Goal: Task Accomplishment & Management: Use online tool/utility

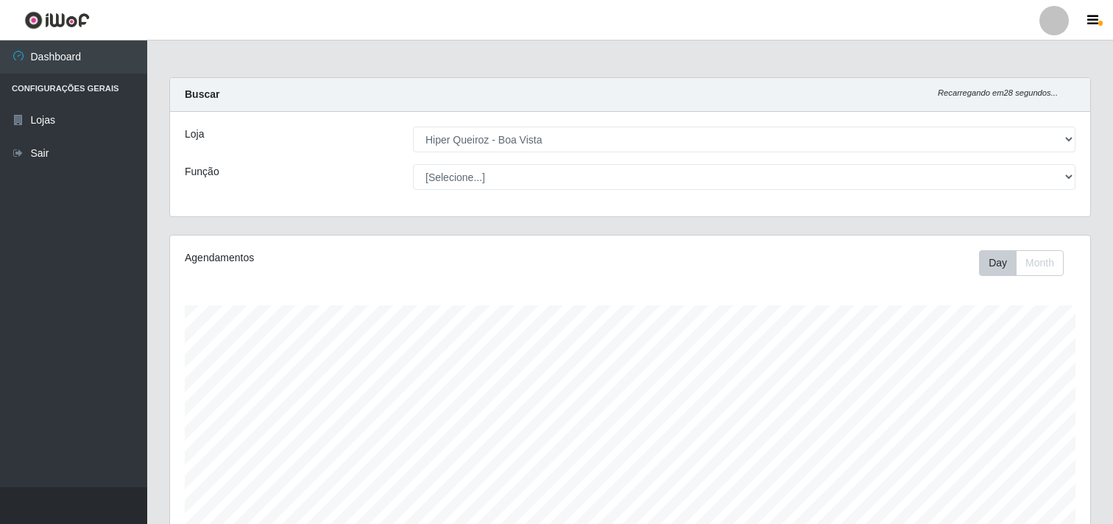
select select "514"
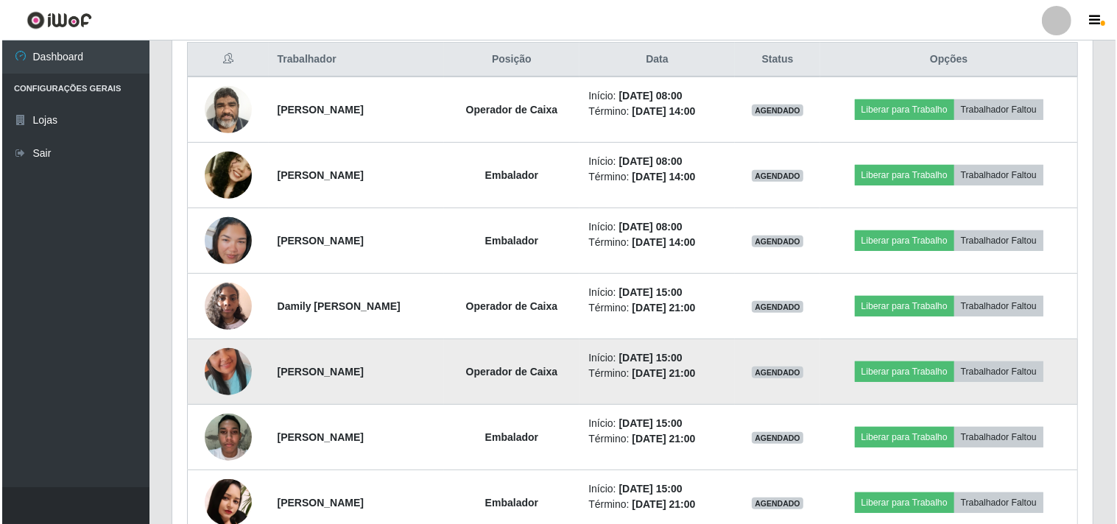
scroll to position [553, 0]
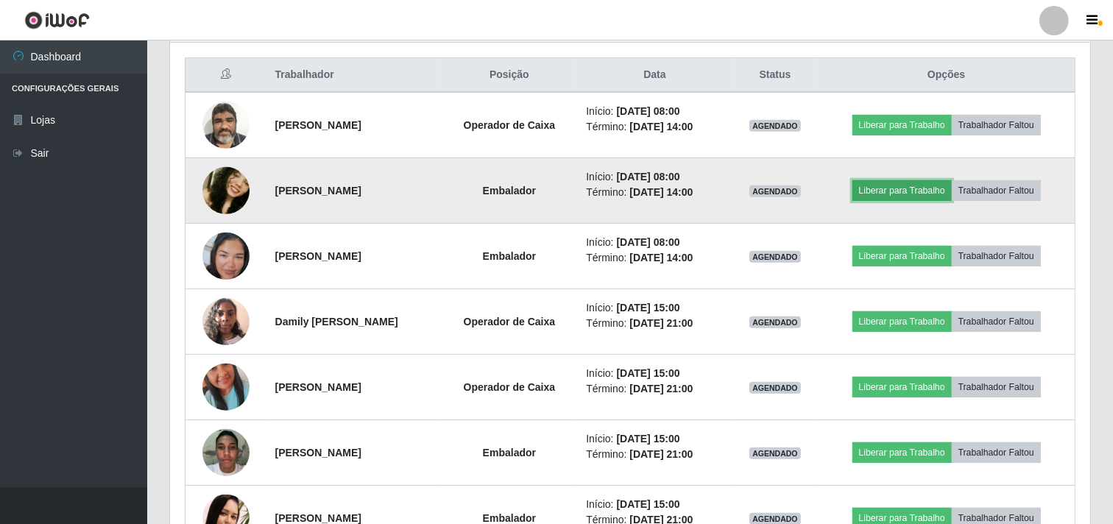
click at [888, 188] on button "Liberar para Trabalho" at bounding box center [901, 190] width 99 height 21
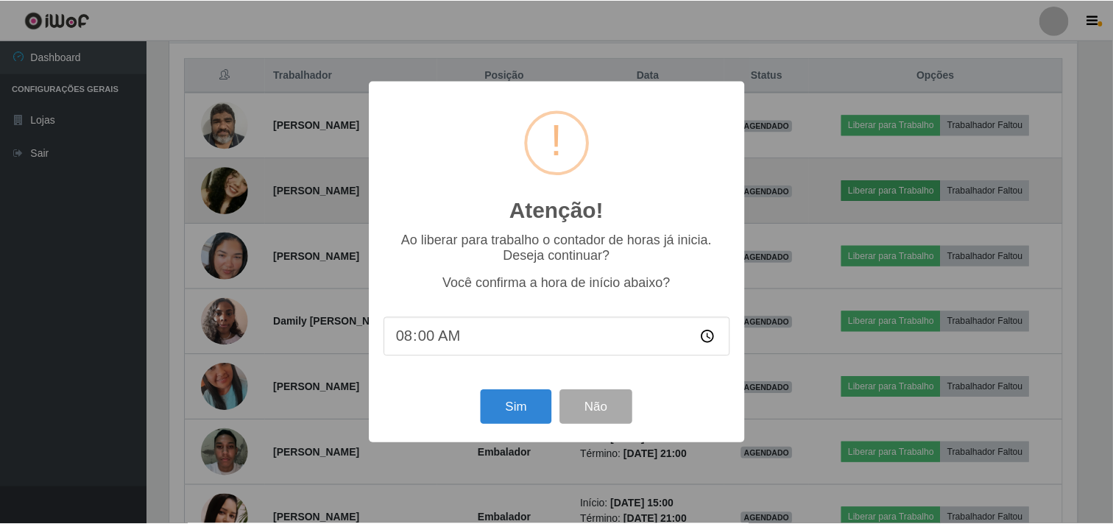
scroll to position [305, 911]
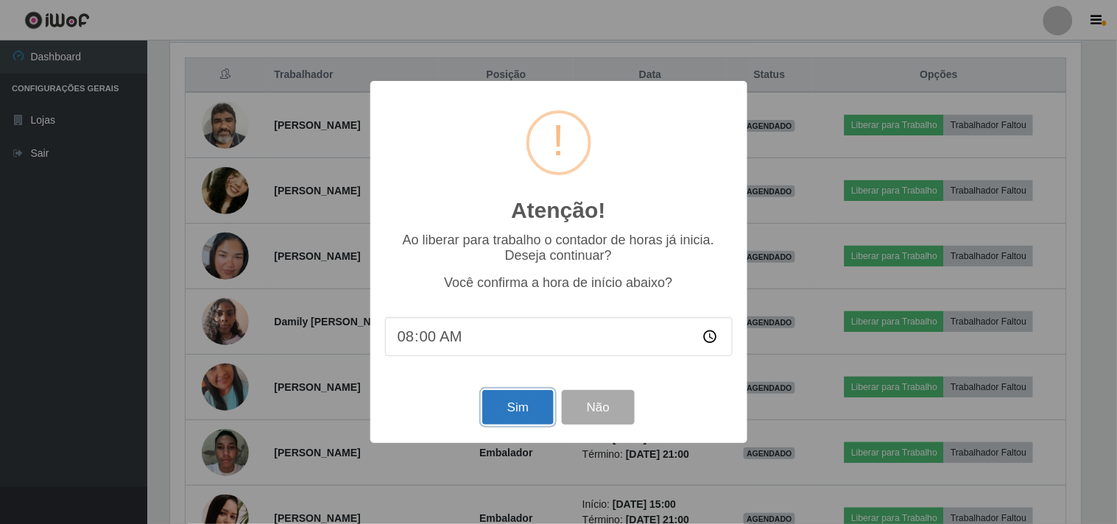
click at [518, 401] on button "Sim" at bounding box center [517, 407] width 71 height 35
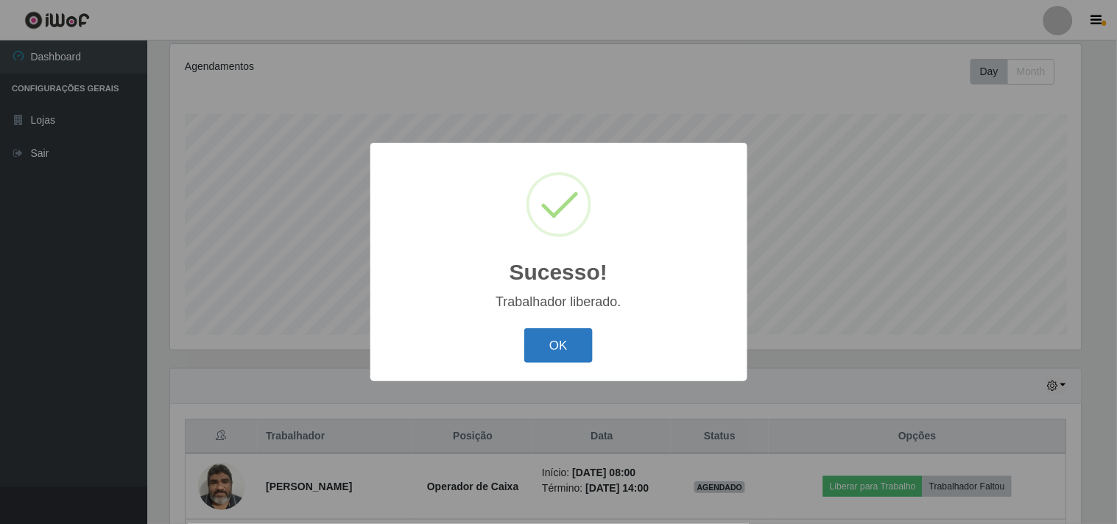
click at [560, 333] on button "OK" at bounding box center [558, 345] width 68 height 35
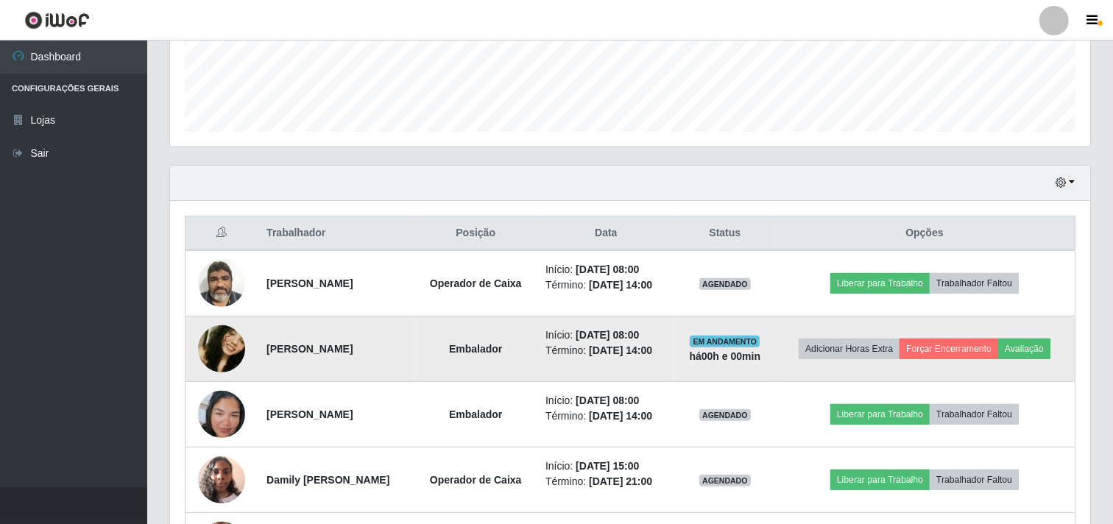
scroll to position [436, 0]
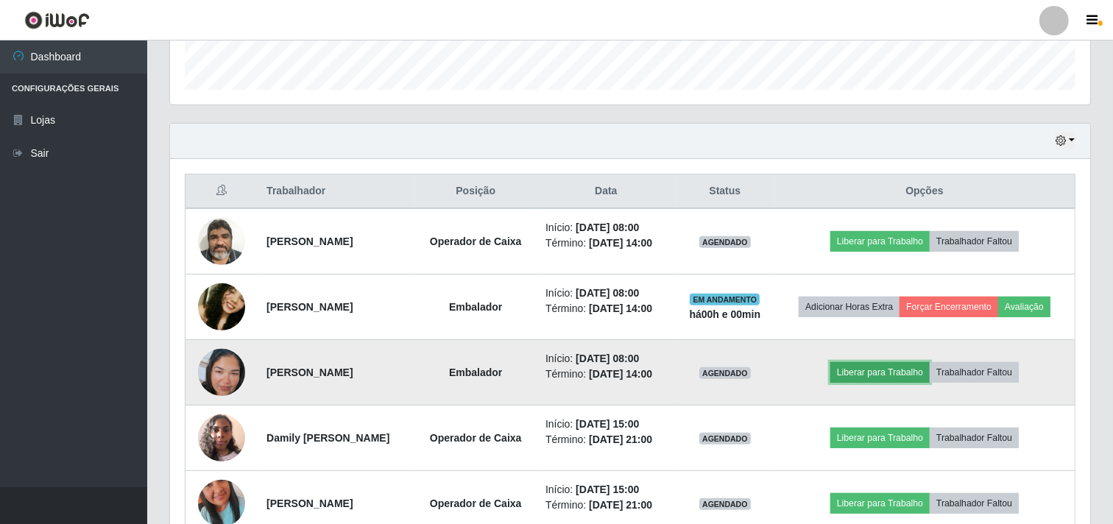
click at [895, 378] on button "Liberar para Trabalho" at bounding box center [879, 372] width 99 height 21
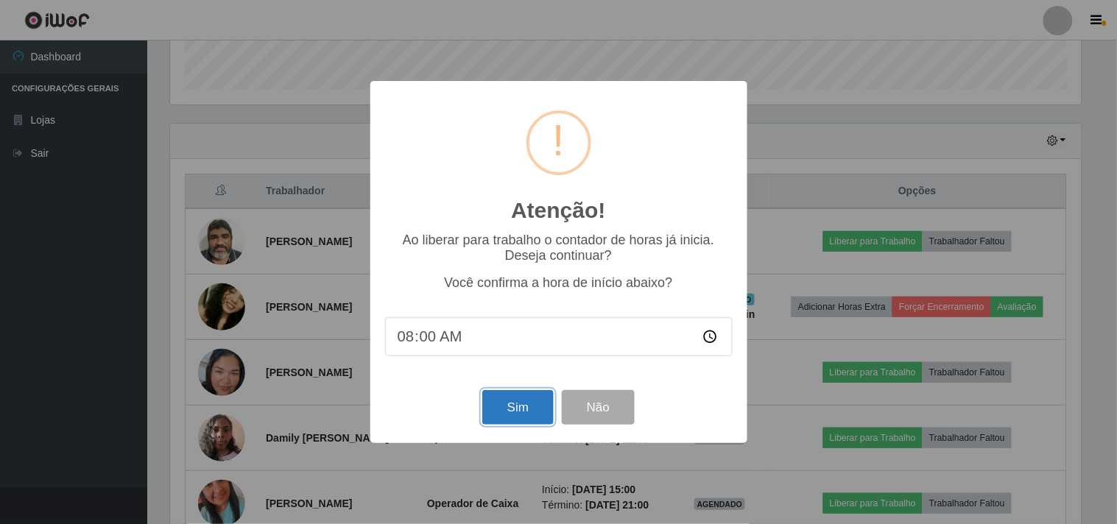
click at [524, 409] on button "Sim" at bounding box center [517, 407] width 71 height 35
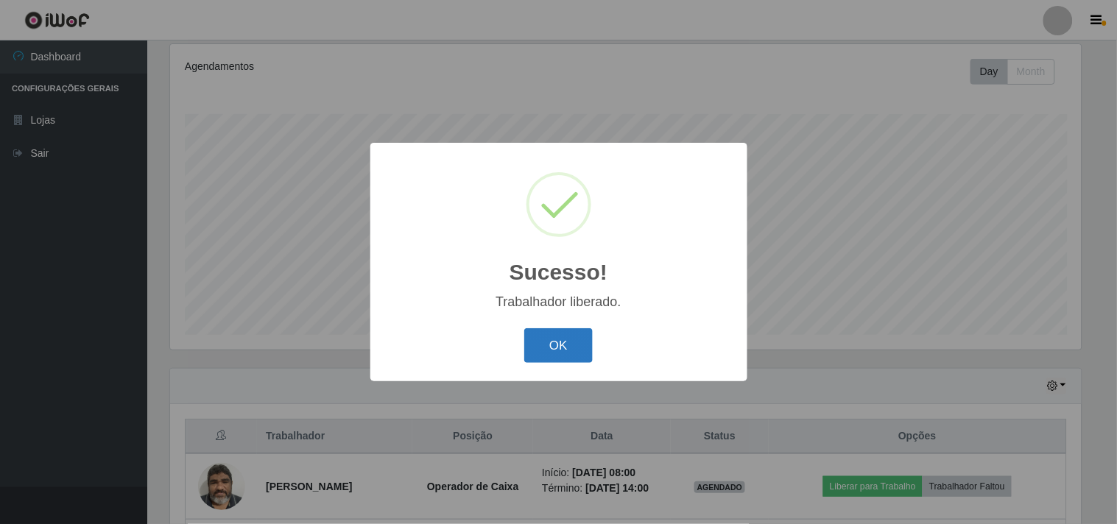
click at [556, 344] on button "OK" at bounding box center [558, 345] width 68 height 35
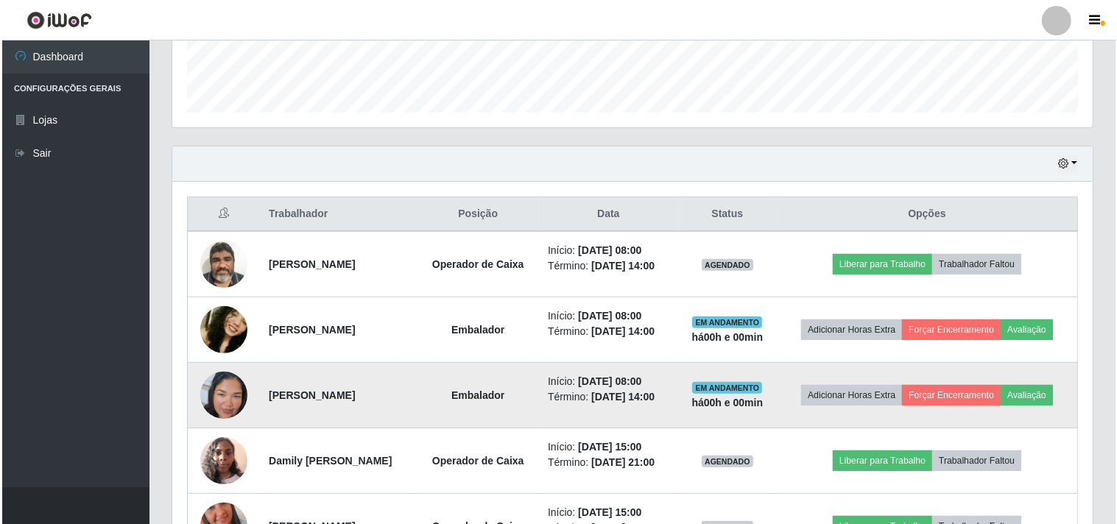
scroll to position [436, 0]
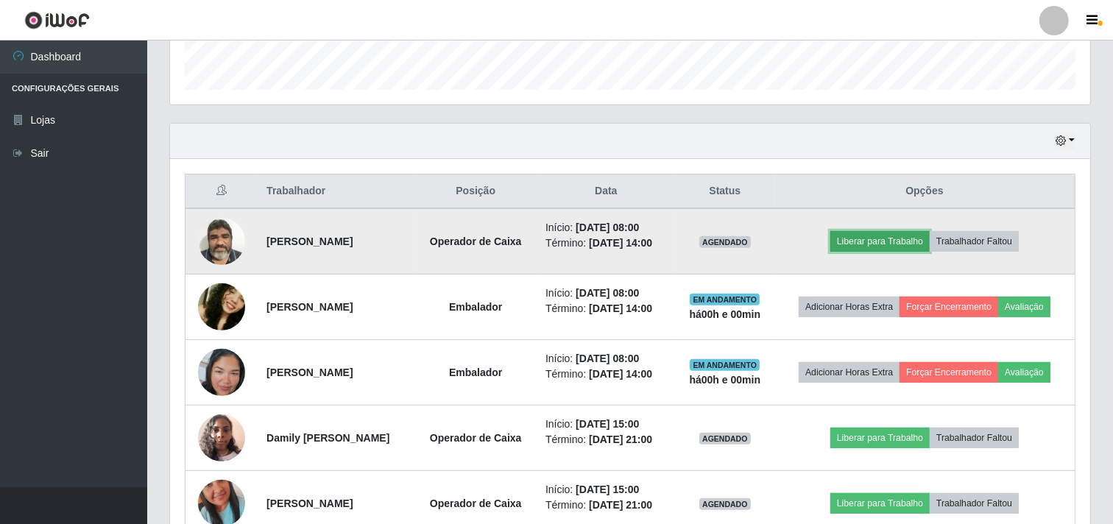
click at [878, 237] on button "Liberar para Trabalho" at bounding box center [879, 241] width 99 height 21
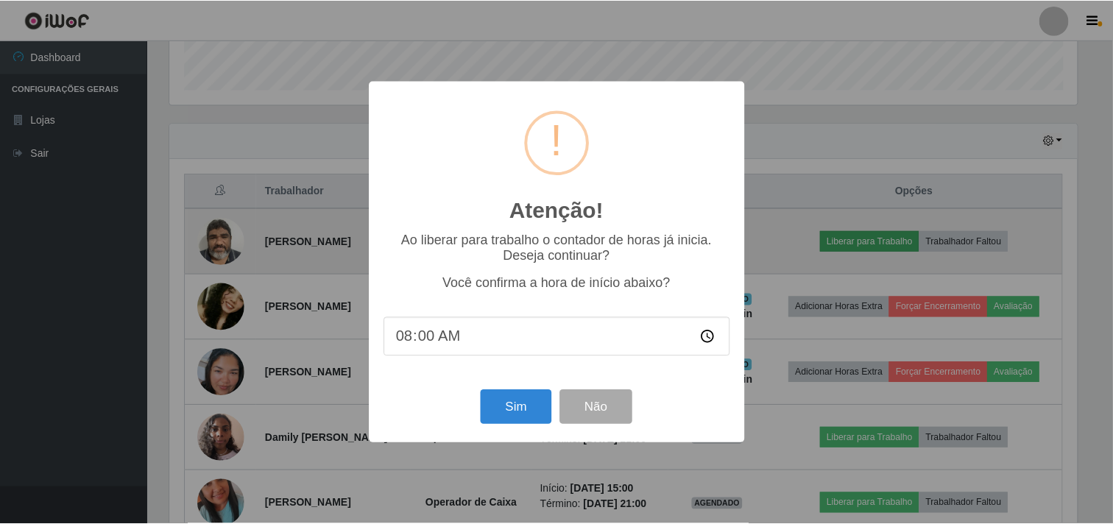
scroll to position [305, 911]
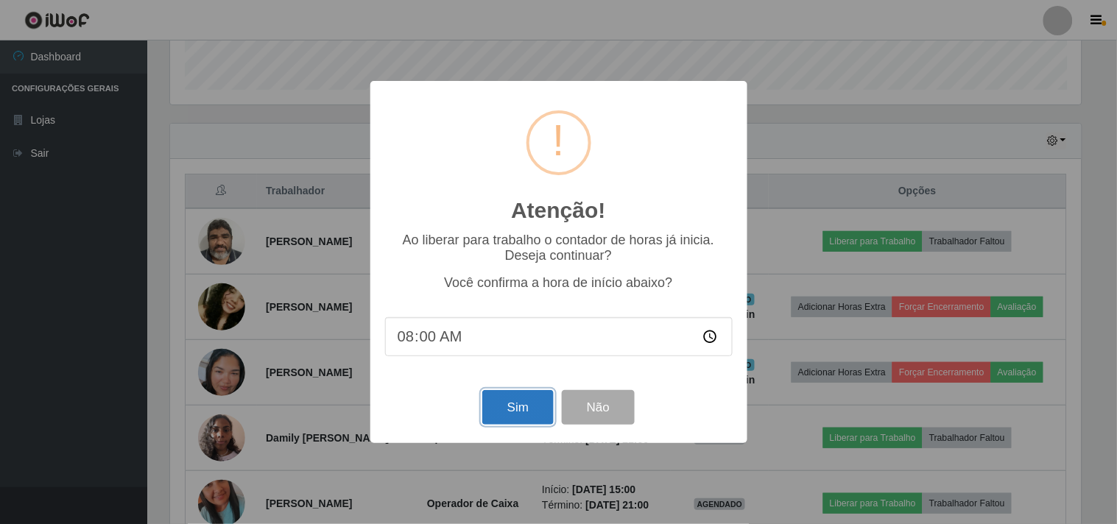
click at [506, 420] on button "Sim" at bounding box center [517, 407] width 71 height 35
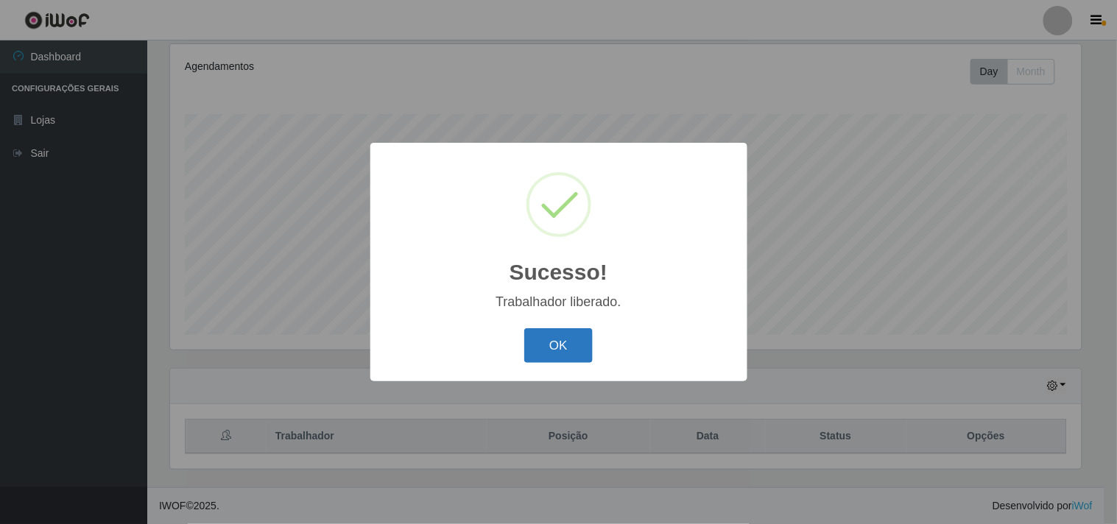
click at [547, 355] on button "OK" at bounding box center [558, 345] width 68 height 35
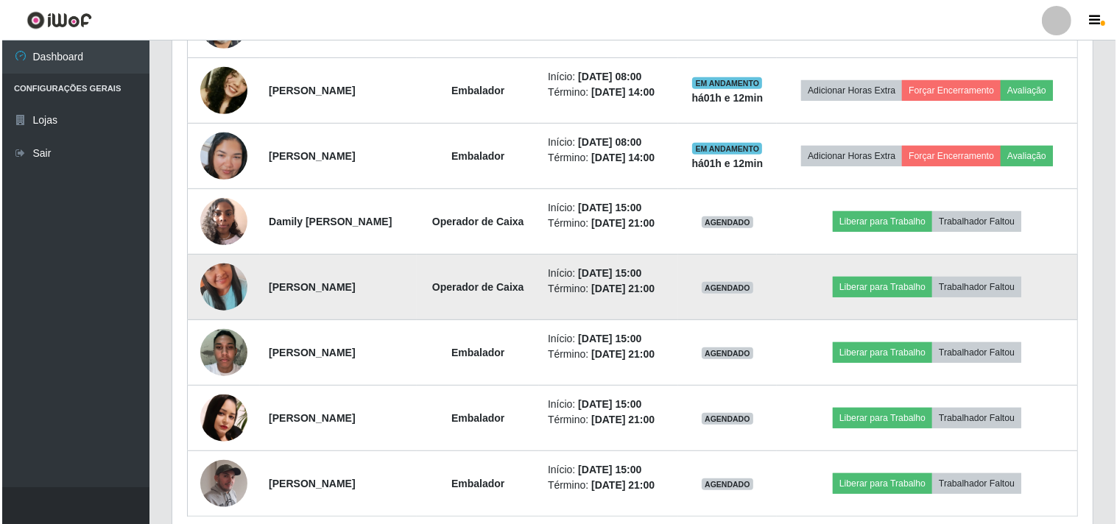
scroll to position [716, 0]
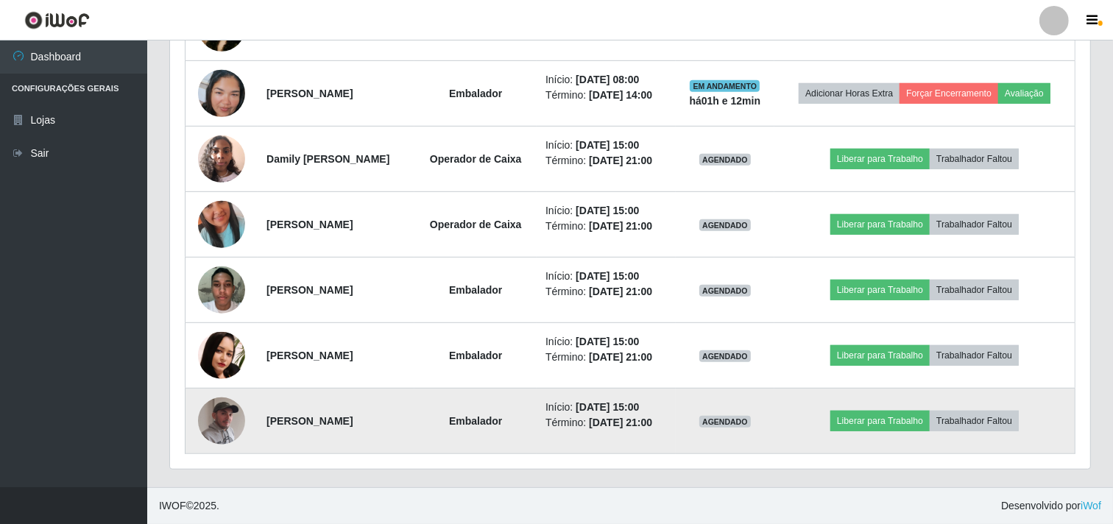
click at [214, 430] on img at bounding box center [221, 421] width 47 height 59
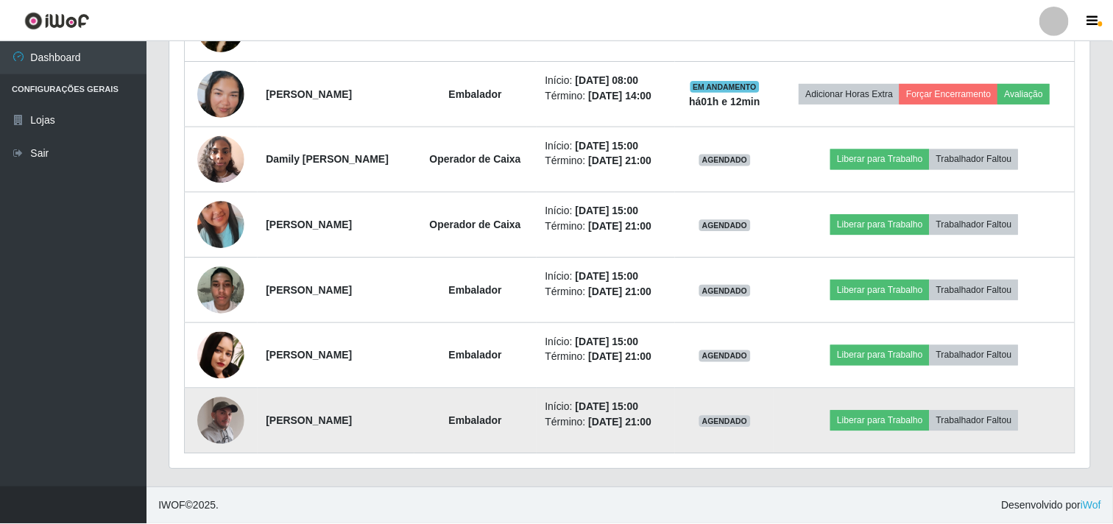
scroll to position [305, 911]
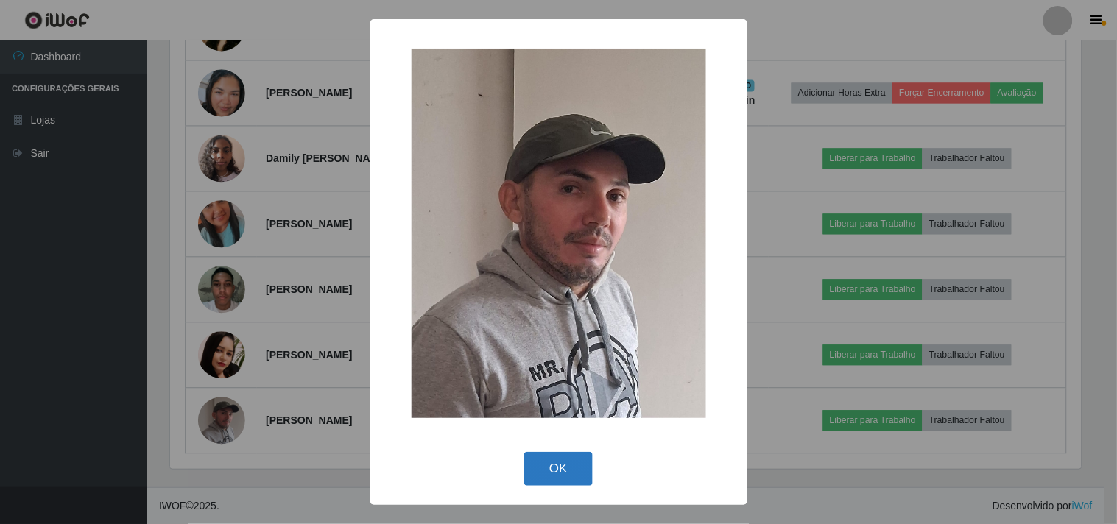
click at [549, 473] on button "OK" at bounding box center [558, 469] width 68 height 35
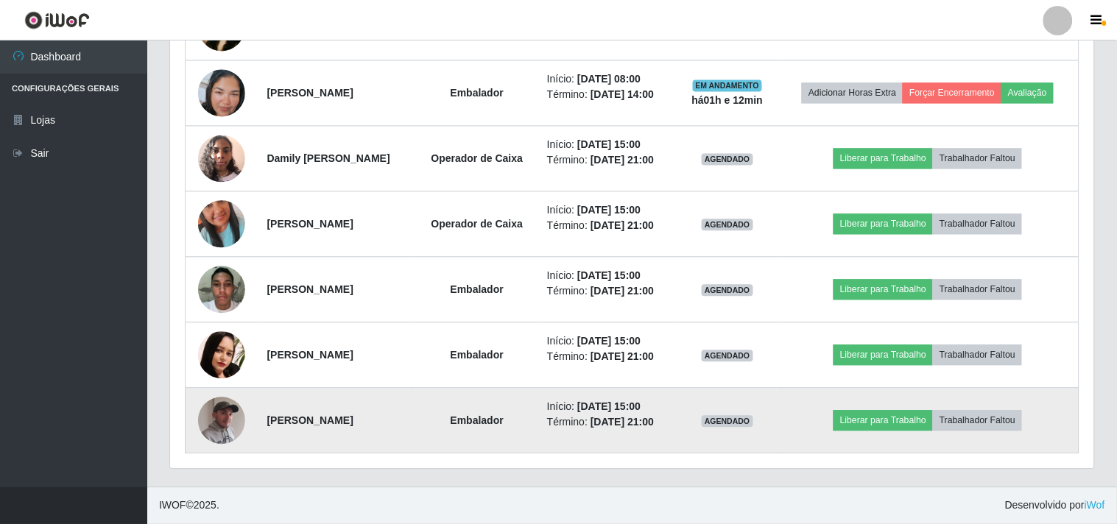
scroll to position [305, 920]
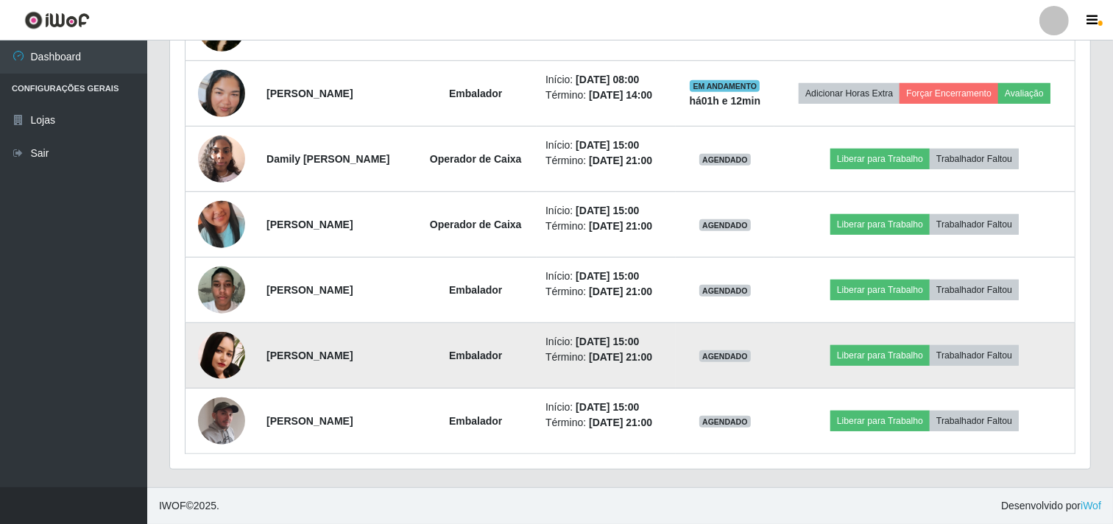
click at [211, 361] on img at bounding box center [221, 355] width 47 height 47
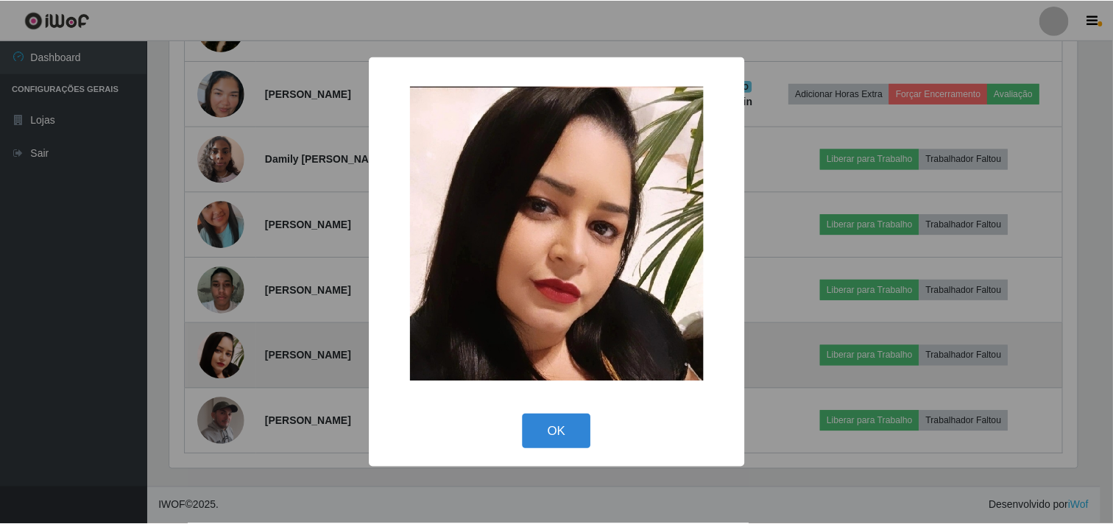
scroll to position [305, 911]
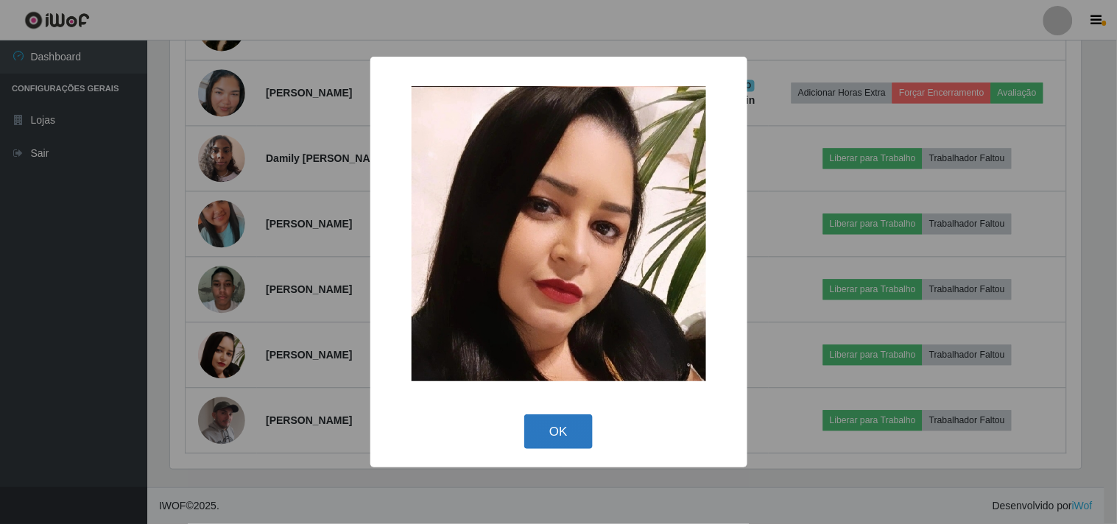
click at [562, 437] on button "OK" at bounding box center [558, 431] width 68 height 35
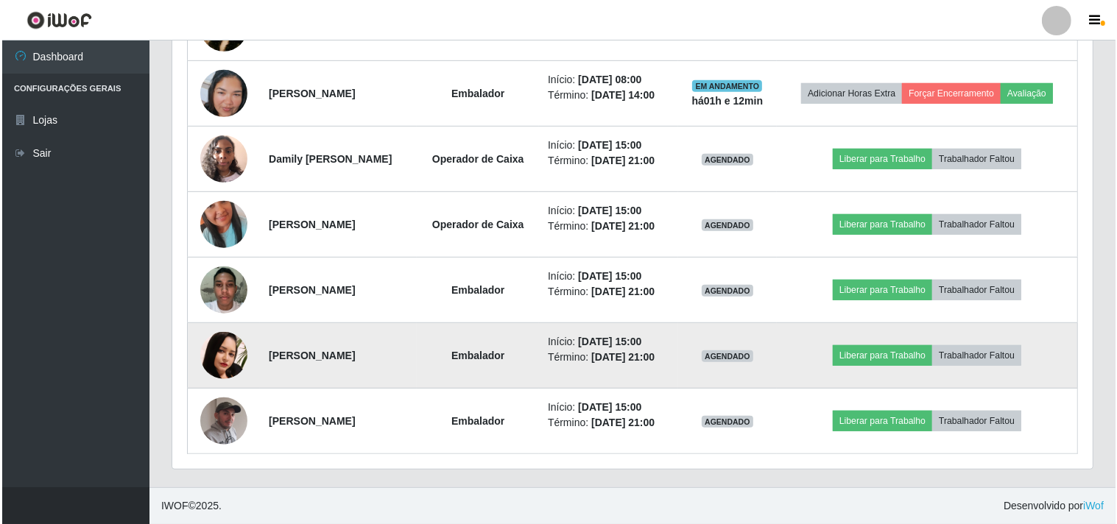
scroll to position [305, 920]
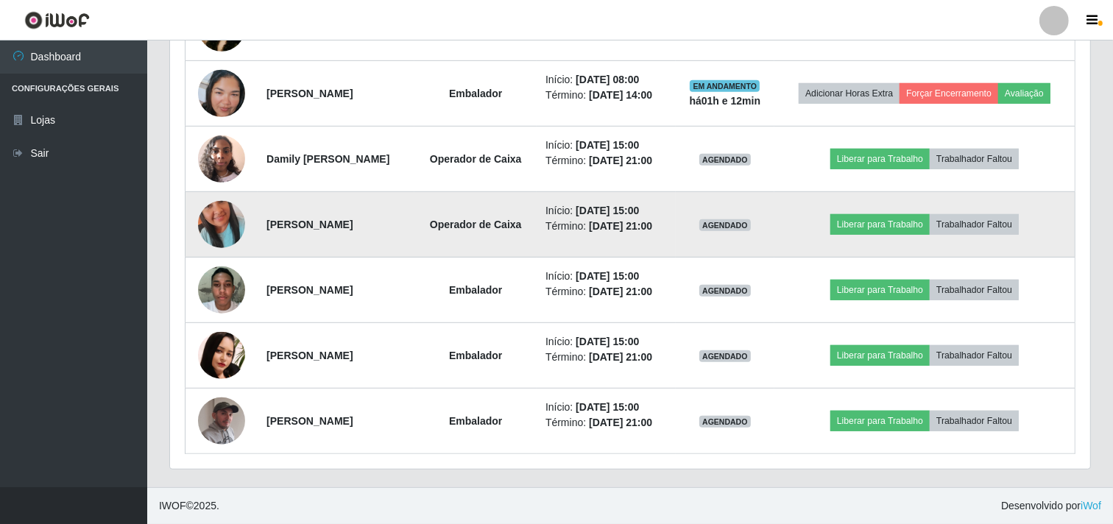
click at [209, 229] on img at bounding box center [221, 225] width 47 height 84
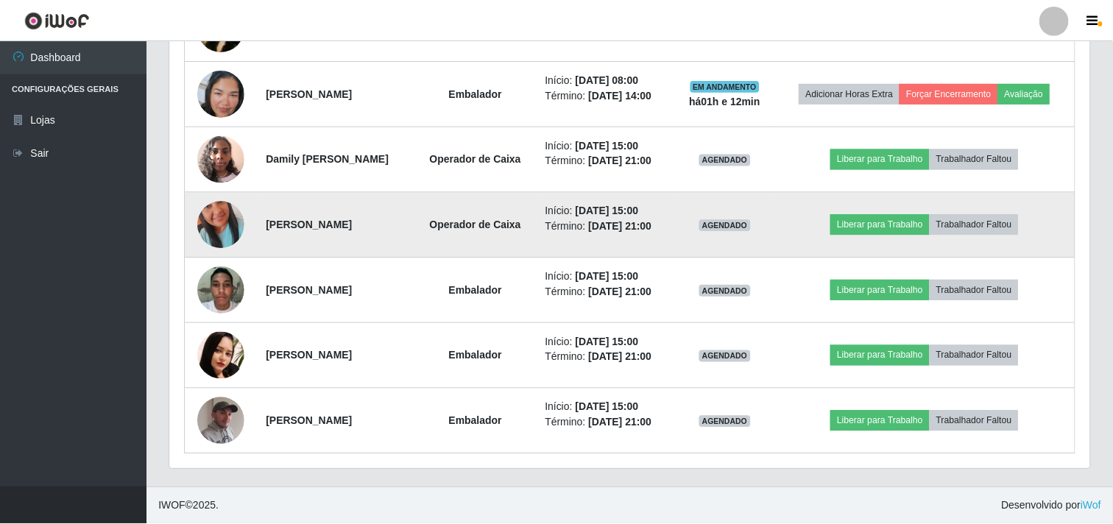
scroll to position [305, 911]
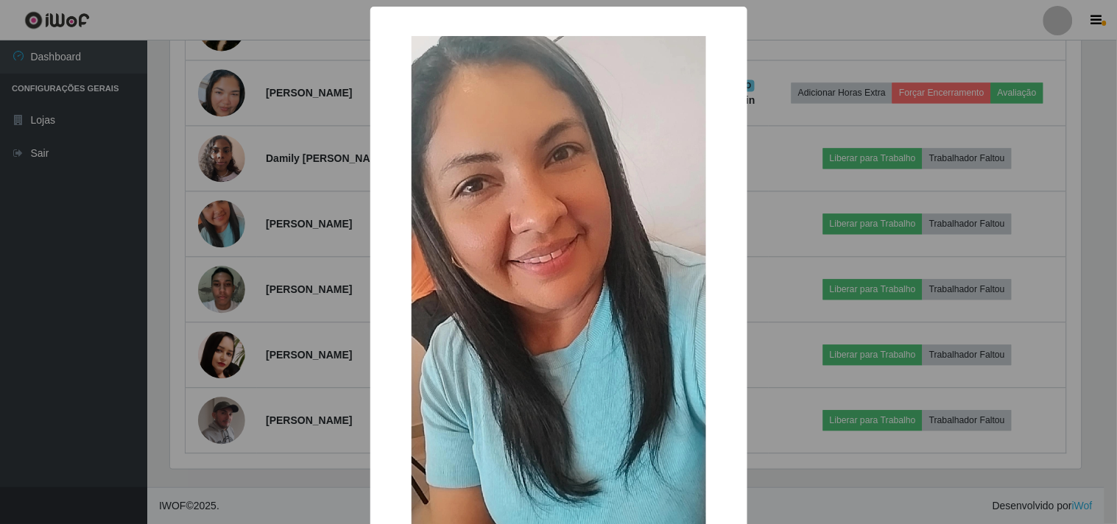
click at [255, 300] on div "× OK Cancel" at bounding box center [558, 262] width 1117 height 524
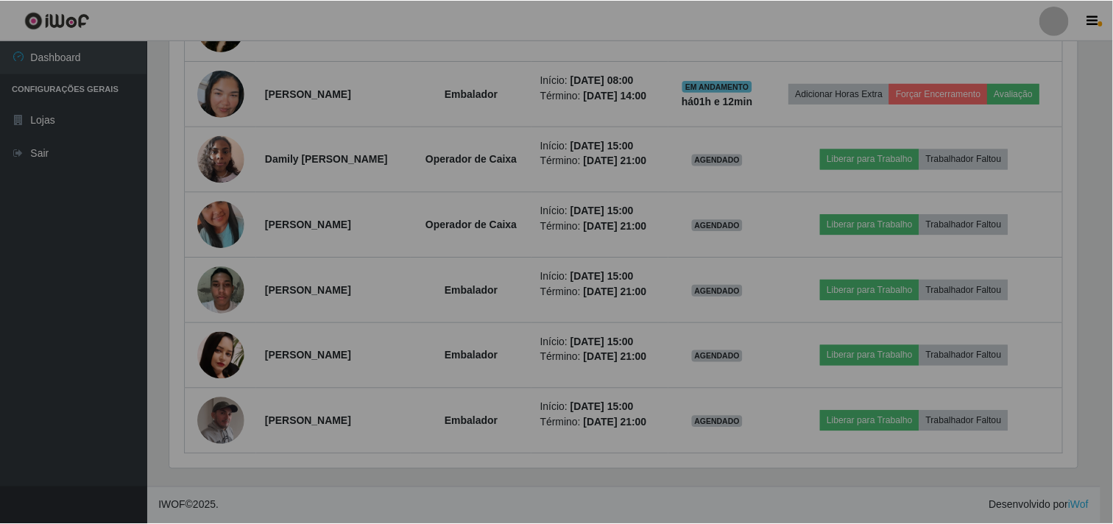
scroll to position [305, 920]
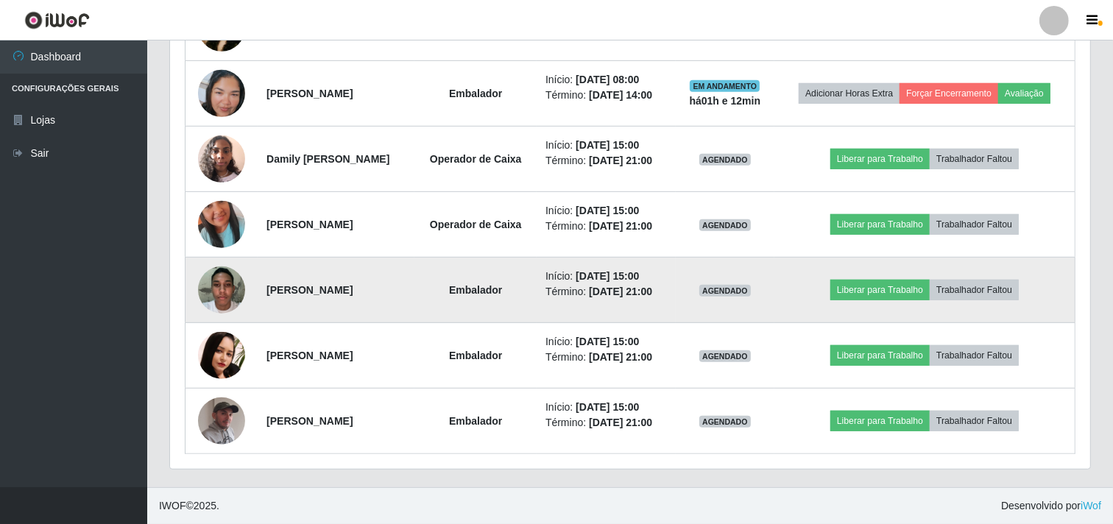
click at [216, 291] on img at bounding box center [221, 289] width 47 height 63
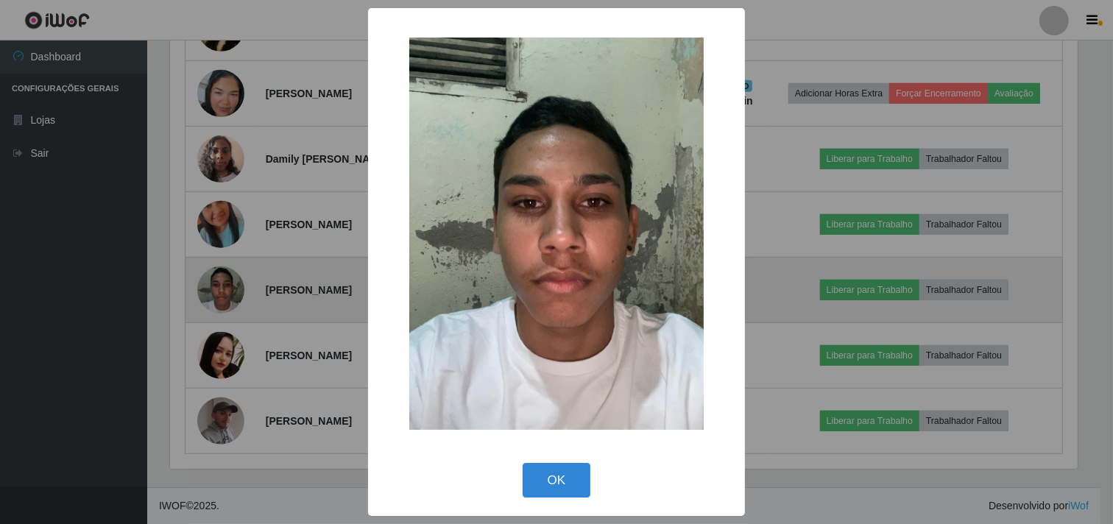
scroll to position [305, 911]
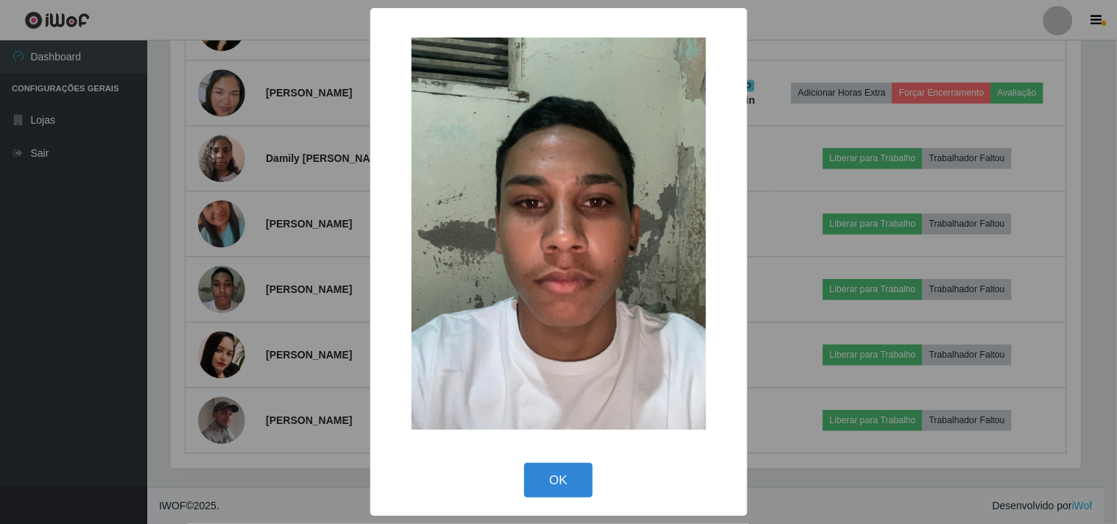
click at [227, 288] on div "× OK Cancel" at bounding box center [558, 262] width 1117 height 524
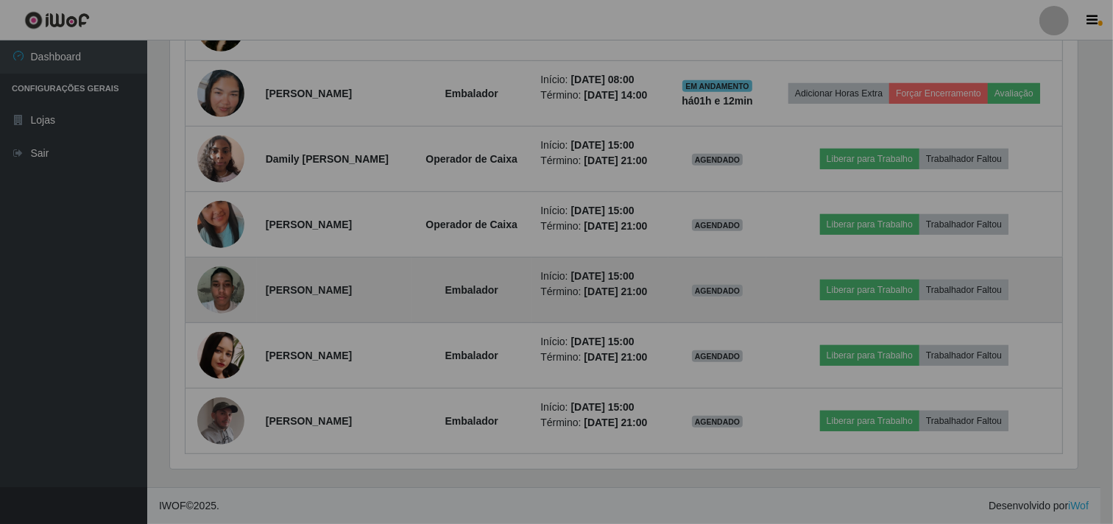
scroll to position [305, 920]
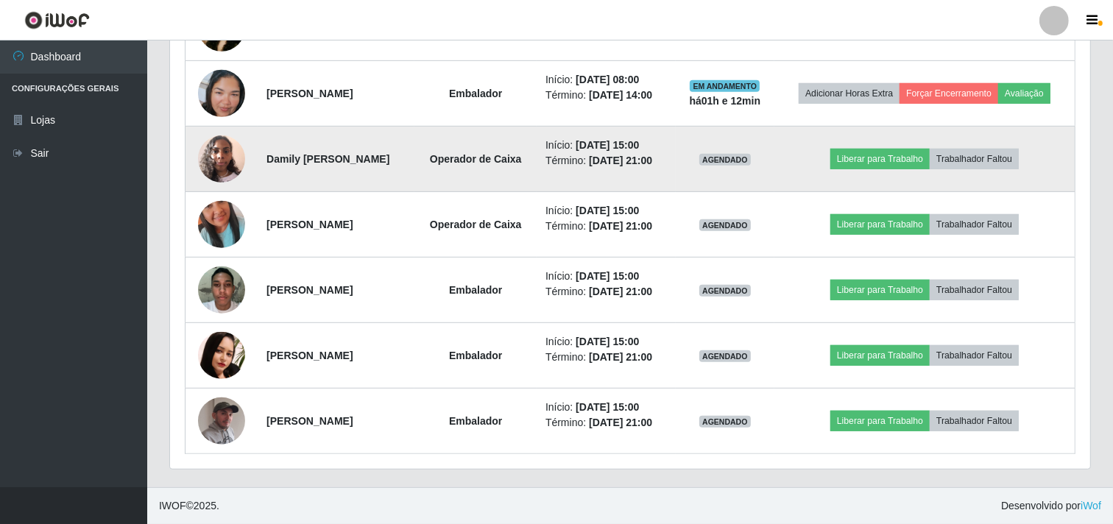
click at [203, 172] on img at bounding box center [221, 158] width 47 height 63
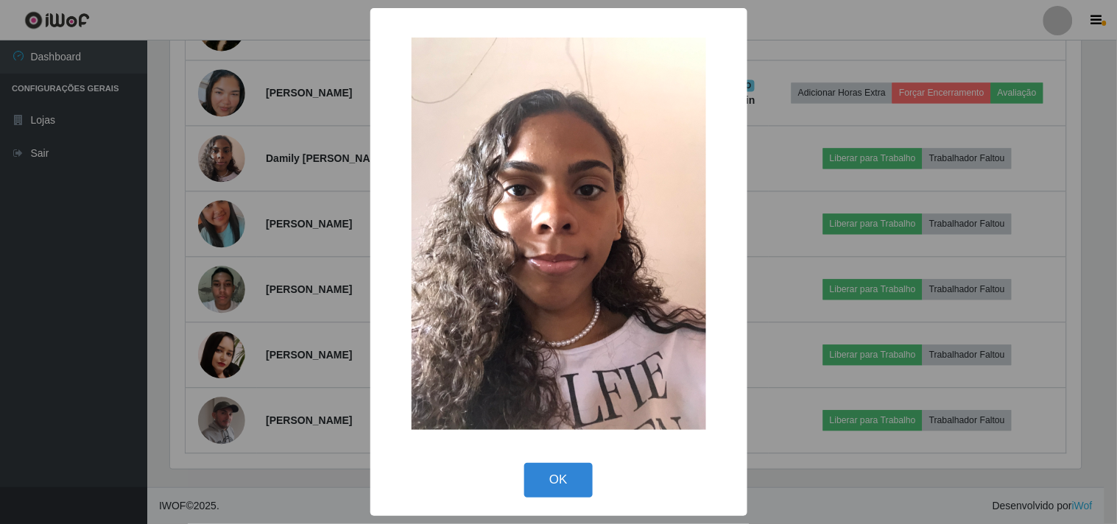
click at [201, 172] on div "× OK Cancel" at bounding box center [558, 262] width 1117 height 524
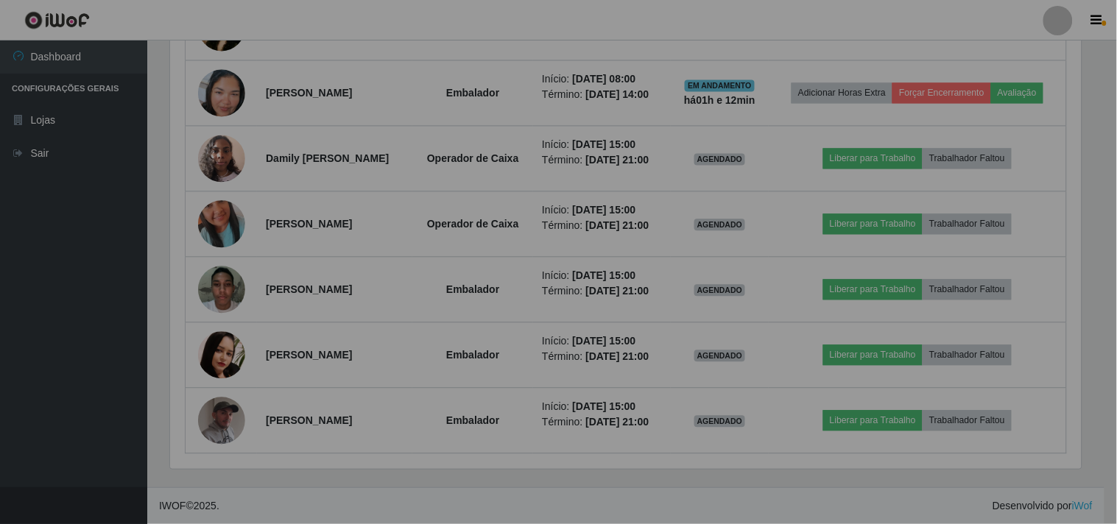
scroll to position [305, 920]
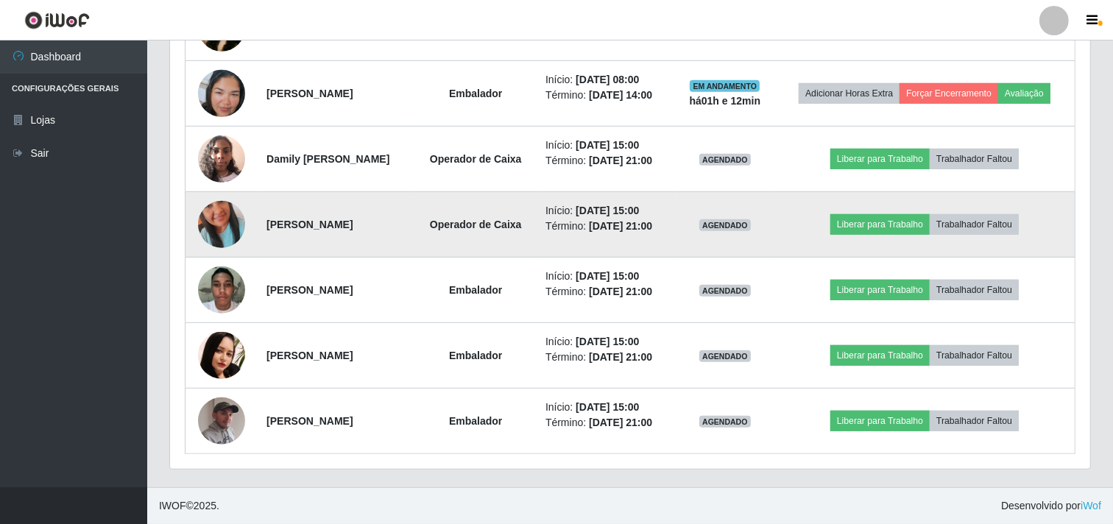
click at [200, 192] on td at bounding box center [221, 225] width 73 height 66
click at [216, 216] on img at bounding box center [221, 225] width 47 height 84
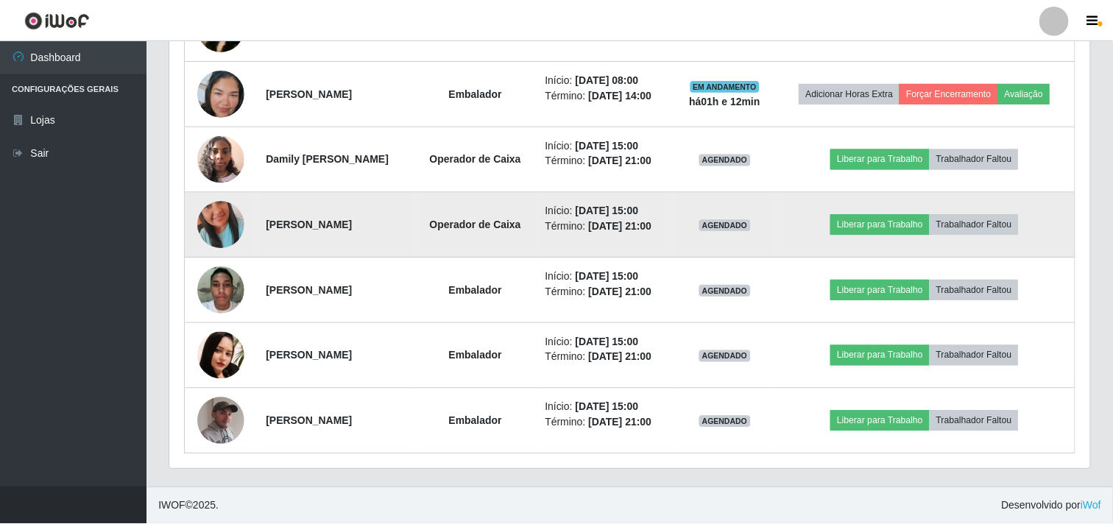
scroll to position [305, 911]
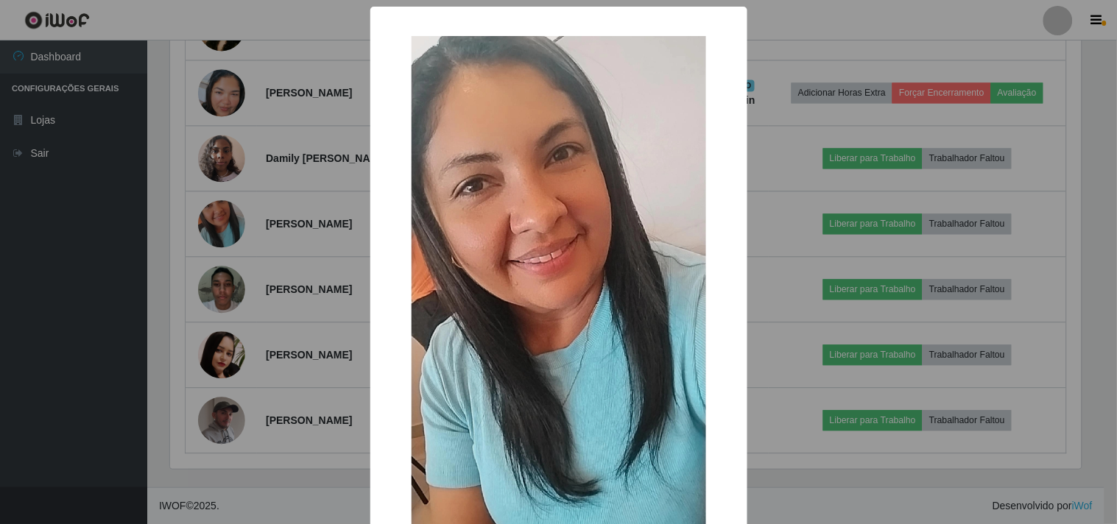
click at [230, 211] on div "× OK Cancel" at bounding box center [558, 262] width 1117 height 524
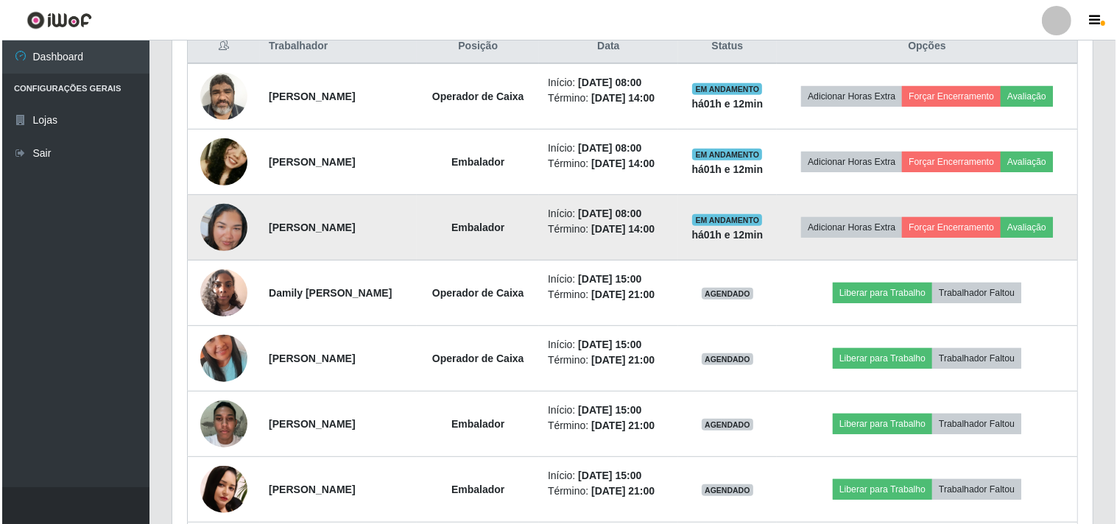
scroll to position [553, 0]
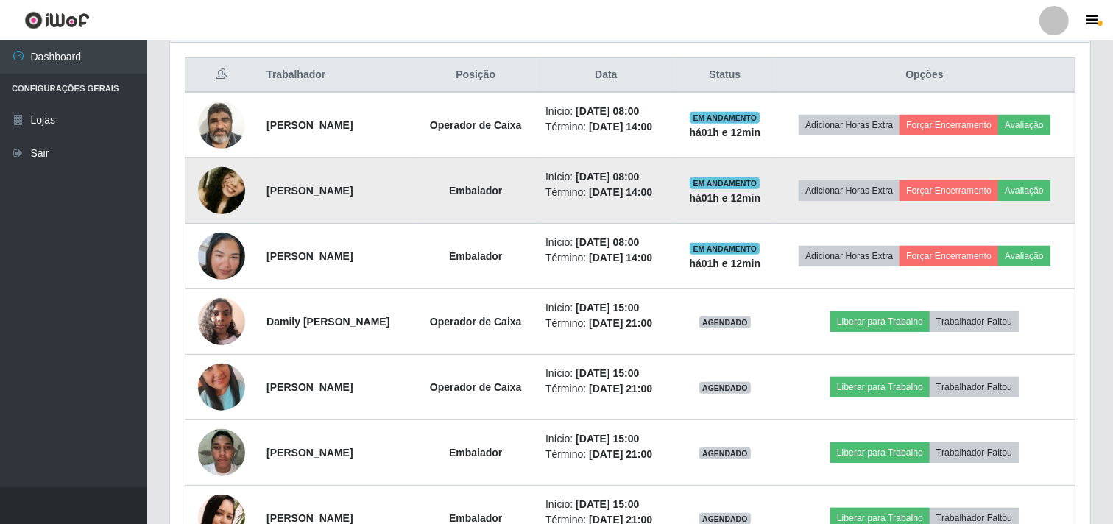
click at [232, 191] on img at bounding box center [221, 190] width 47 height 99
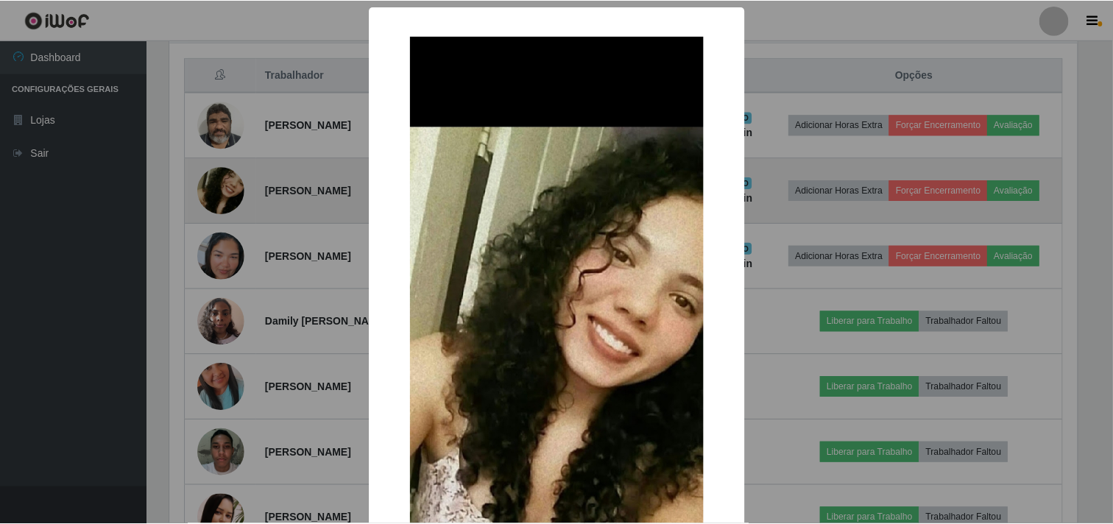
scroll to position [305, 911]
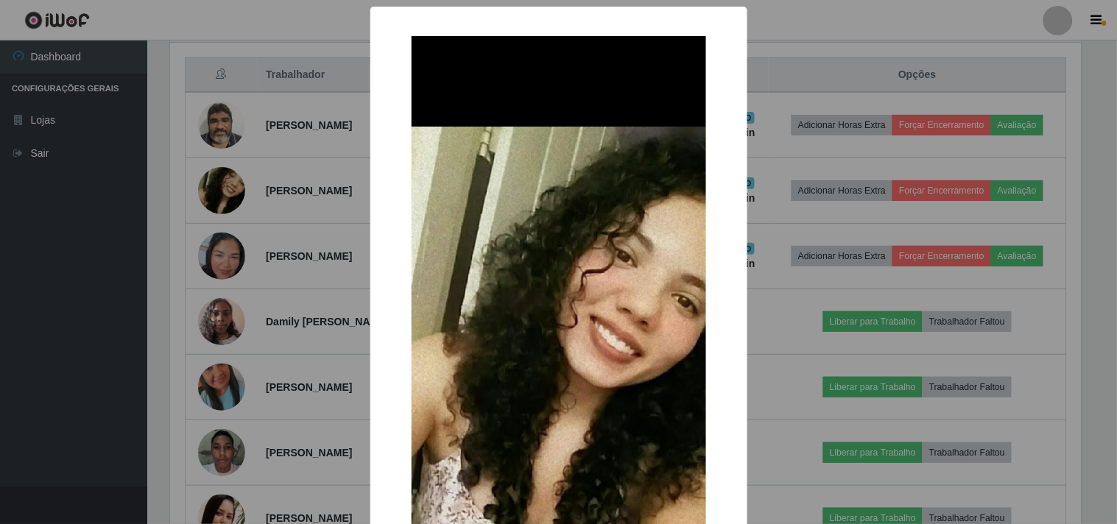
click at [229, 191] on div "× OK Cancel" at bounding box center [558, 262] width 1117 height 524
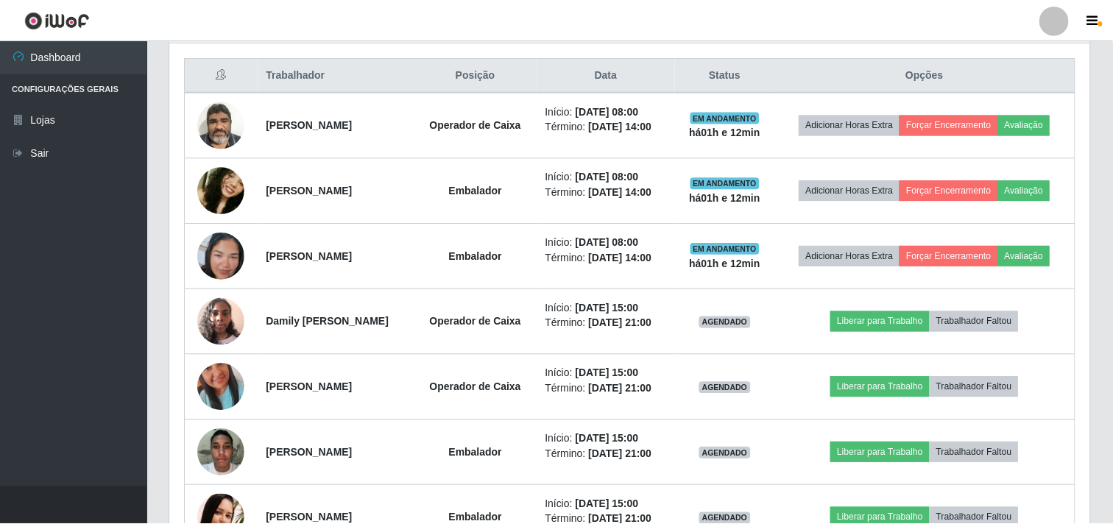
scroll to position [305, 920]
